Goal: Information Seeking & Learning: Learn about a topic

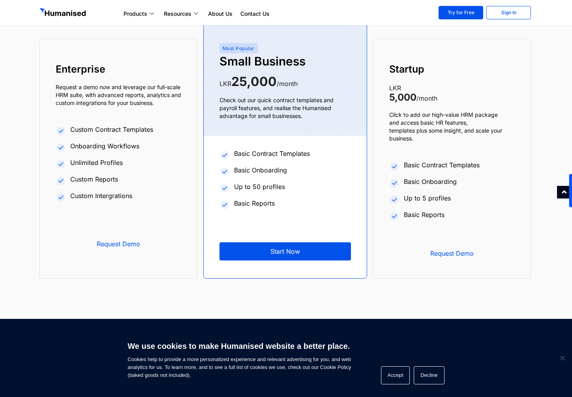
scroll to position [3000, 0]
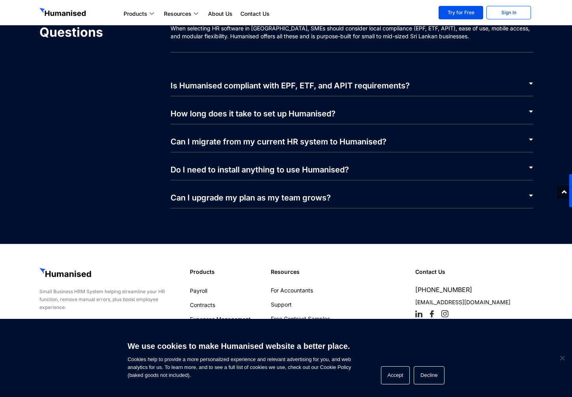
click at [210, 119] on link "How long does it take to set up Humanised?" at bounding box center [253, 113] width 165 height 9
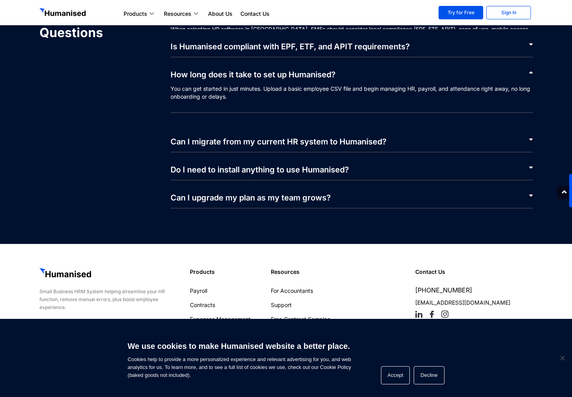
scroll to position [3713, 0]
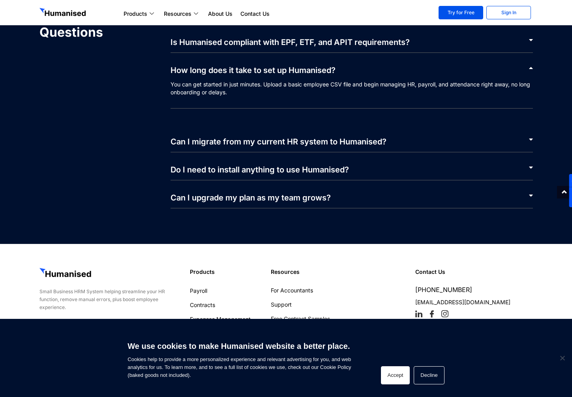
click at [397, 376] on button "Accept" at bounding box center [395, 376] width 29 height 18
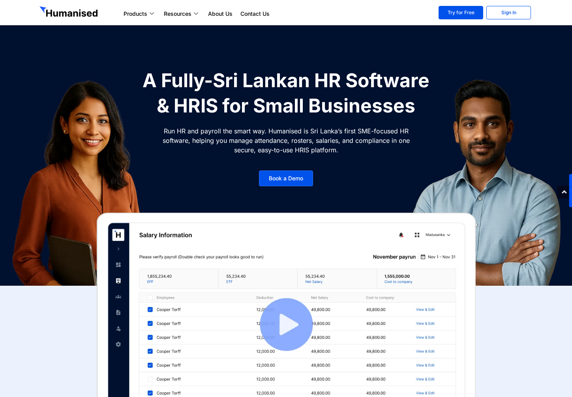
scroll to position [0, 0]
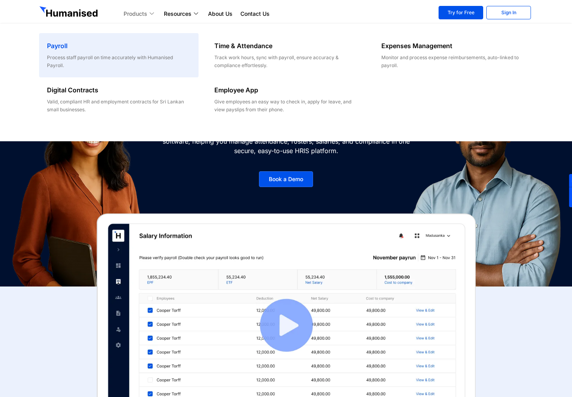
click at [88, 49] on h6 "Payroll" at bounding box center [118, 45] width 143 height 9
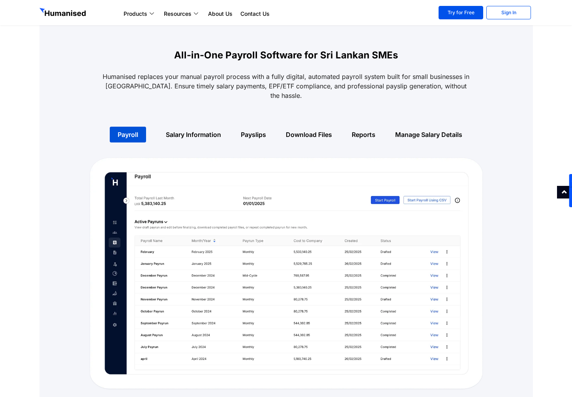
scroll to position [471, 0]
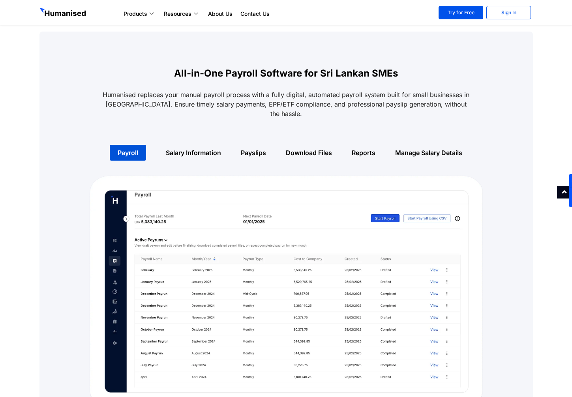
click at [192, 149] on link "Salary Information" at bounding box center [193, 153] width 55 height 8
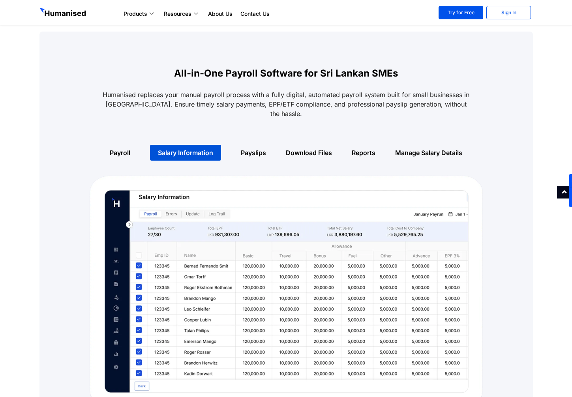
click at [254, 147] on div "Payslips" at bounding box center [253, 152] width 45 height 25
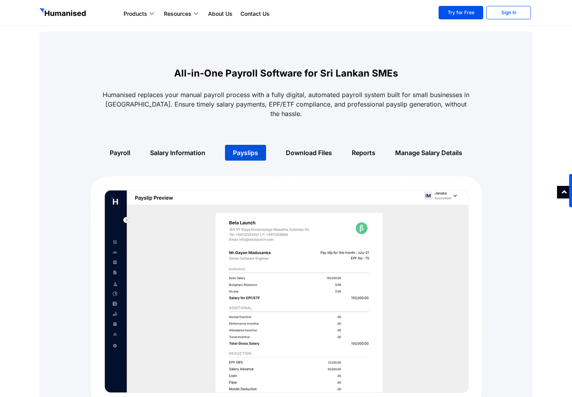
click at [314, 149] on link "Download Files" at bounding box center [309, 153] width 46 height 8
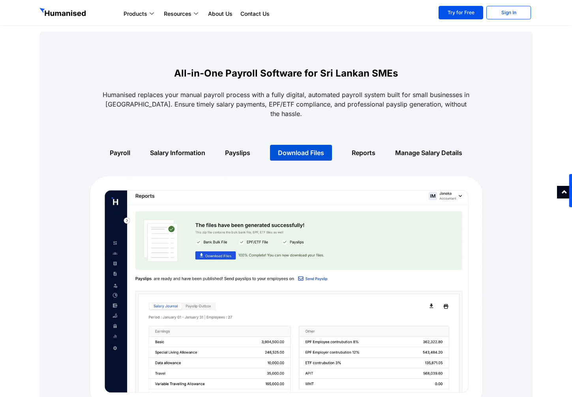
click at [371, 149] on link "Reports" at bounding box center [364, 153] width 24 height 8
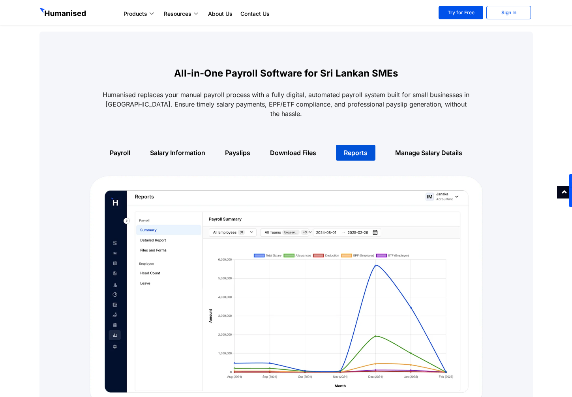
click at [416, 149] on link "Manage Salary Details" at bounding box center [428, 153] width 67 height 8
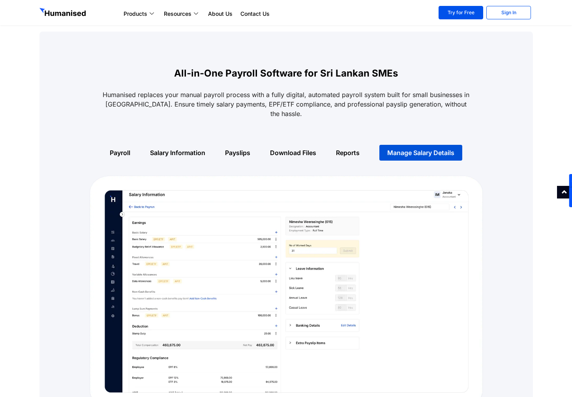
click at [127, 149] on link "Payroll" at bounding box center [120, 153] width 21 height 8
